Goal: Check status: Check status

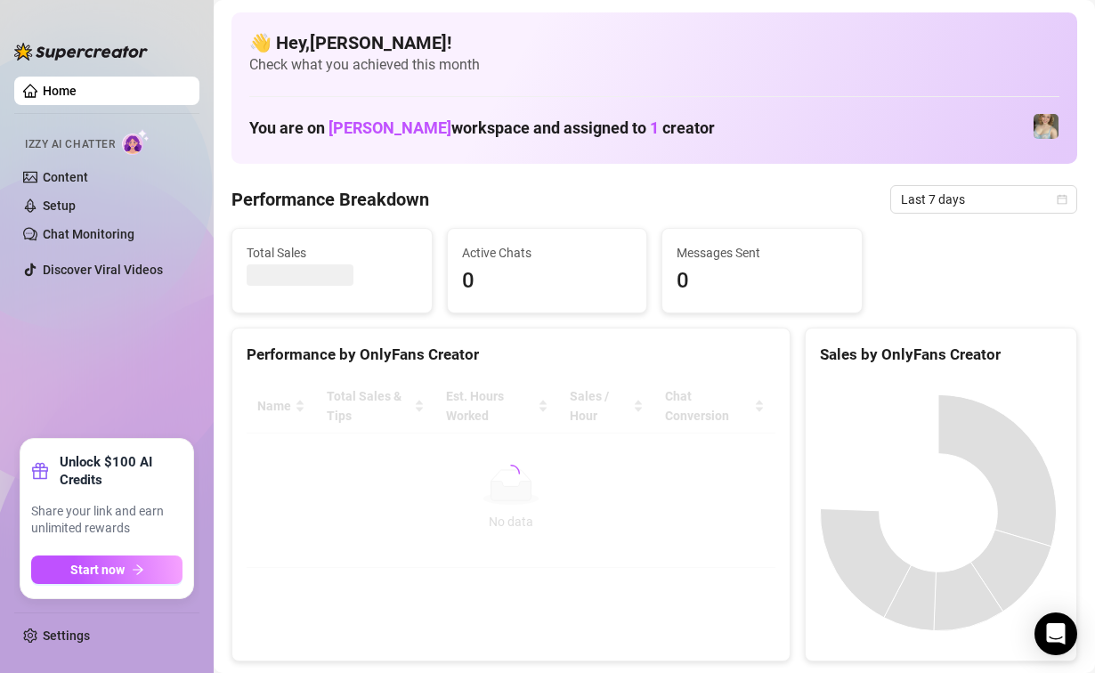
click at [117, 382] on ul "Home Izzy AI Chatter Content Setup Chat Monitoring Discover Viral Videos" at bounding box center [106, 250] width 185 height 362
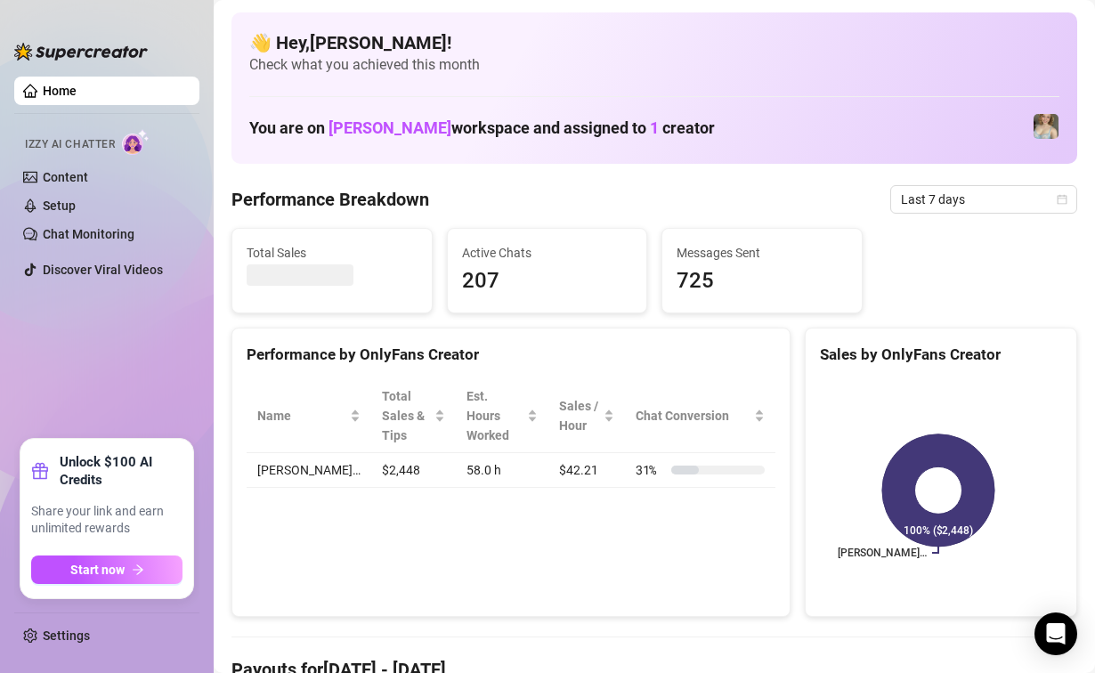
click at [164, 377] on ul "Home Izzy AI Chatter Content Setup Chat Monitoring Discover Viral Videos" at bounding box center [106, 250] width 185 height 362
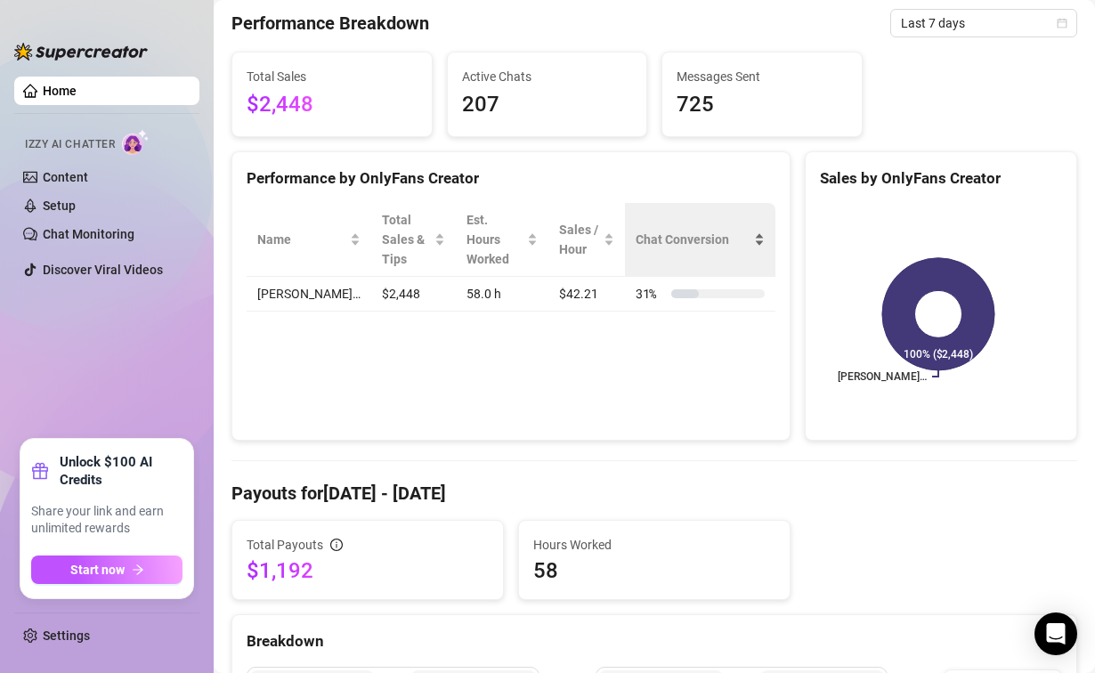
scroll to position [89, 0]
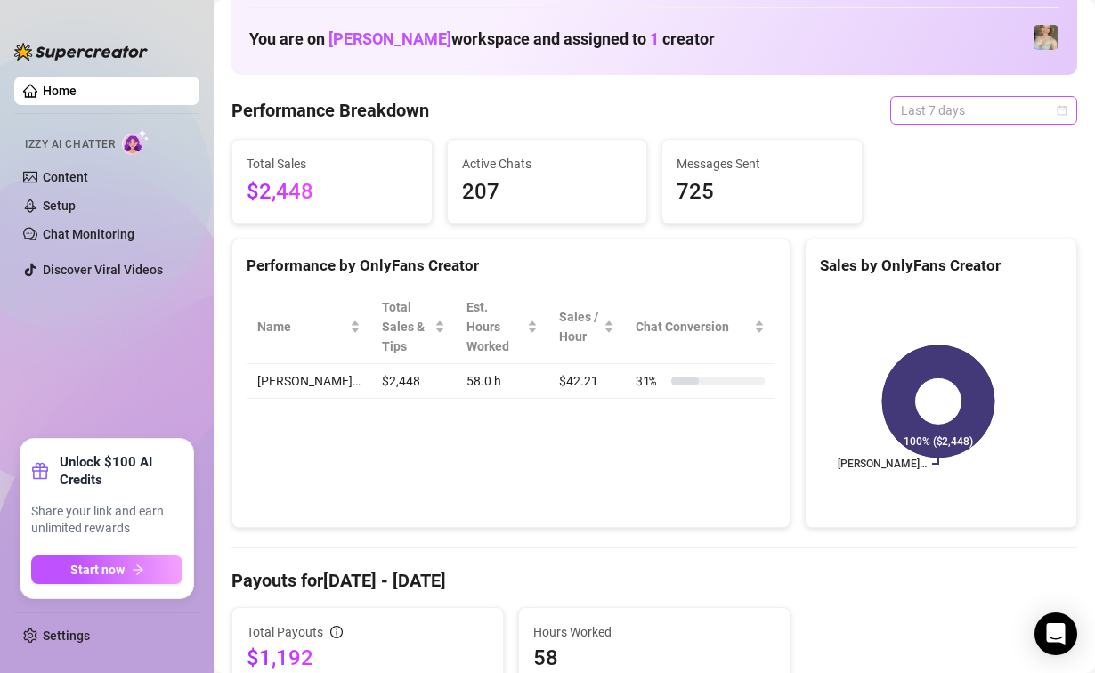
click at [969, 115] on span "Last 7 days" at bounding box center [984, 110] width 166 height 27
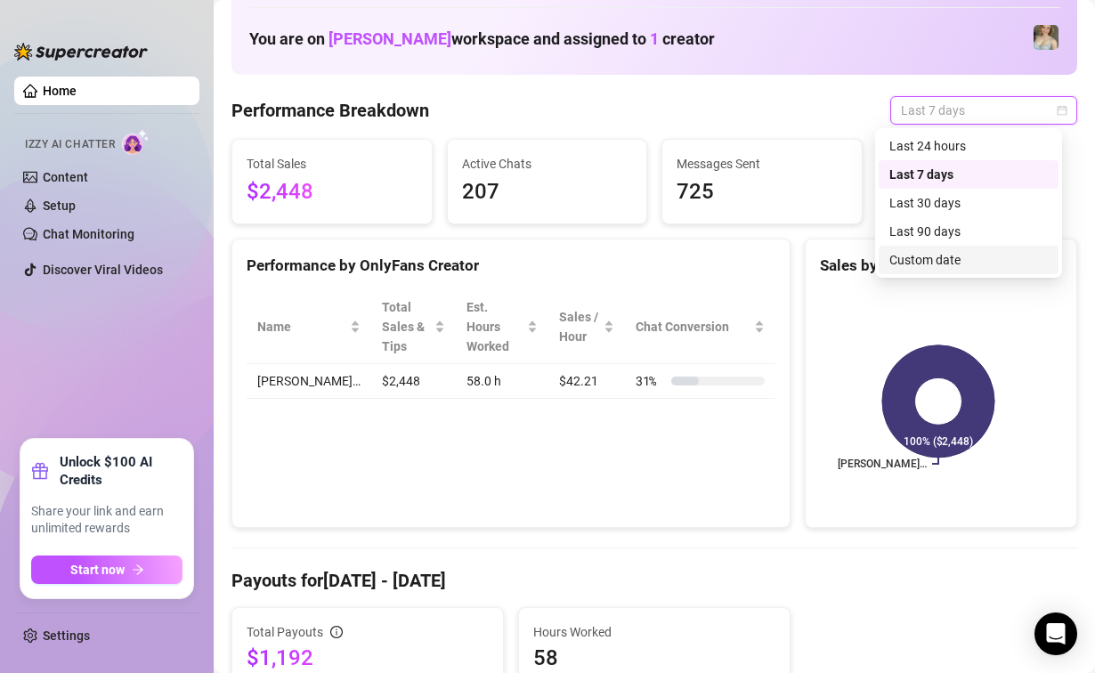
click at [950, 249] on div "Custom date" at bounding box center [968, 260] width 180 height 28
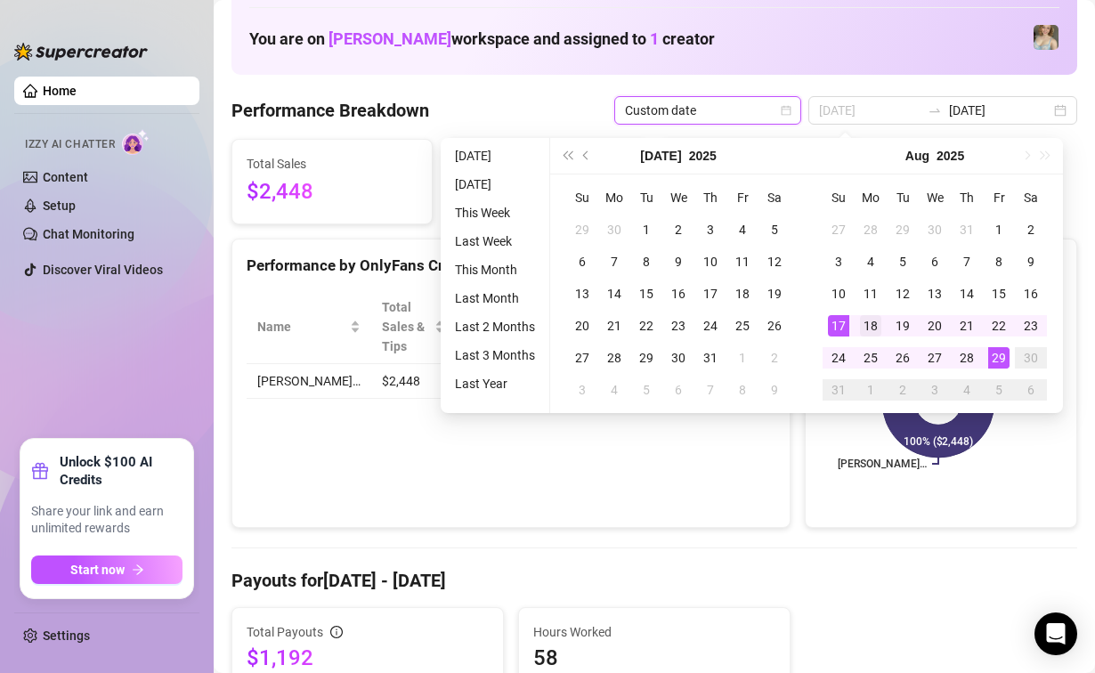
type input "[DATE]"
click at [869, 328] on div "18" at bounding box center [870, 325] width 21 height 21
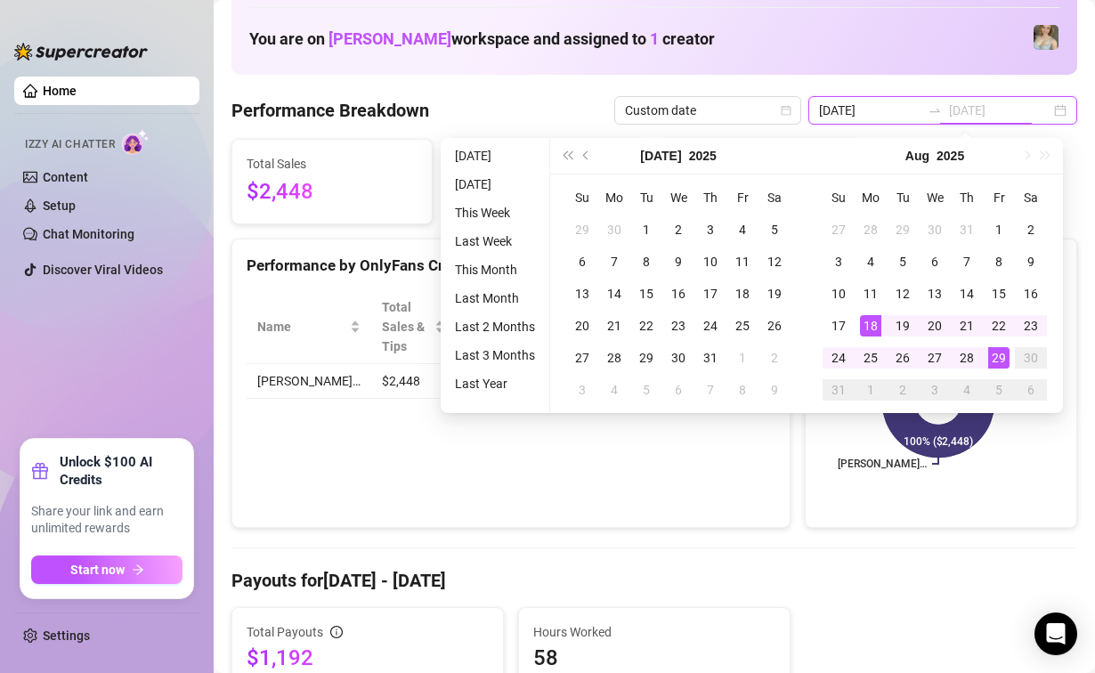
type input "[DATE]"
click at [999, 361] on div "29" at bounding box center [998, 357] width 21 height 21
type input "[DATE]"
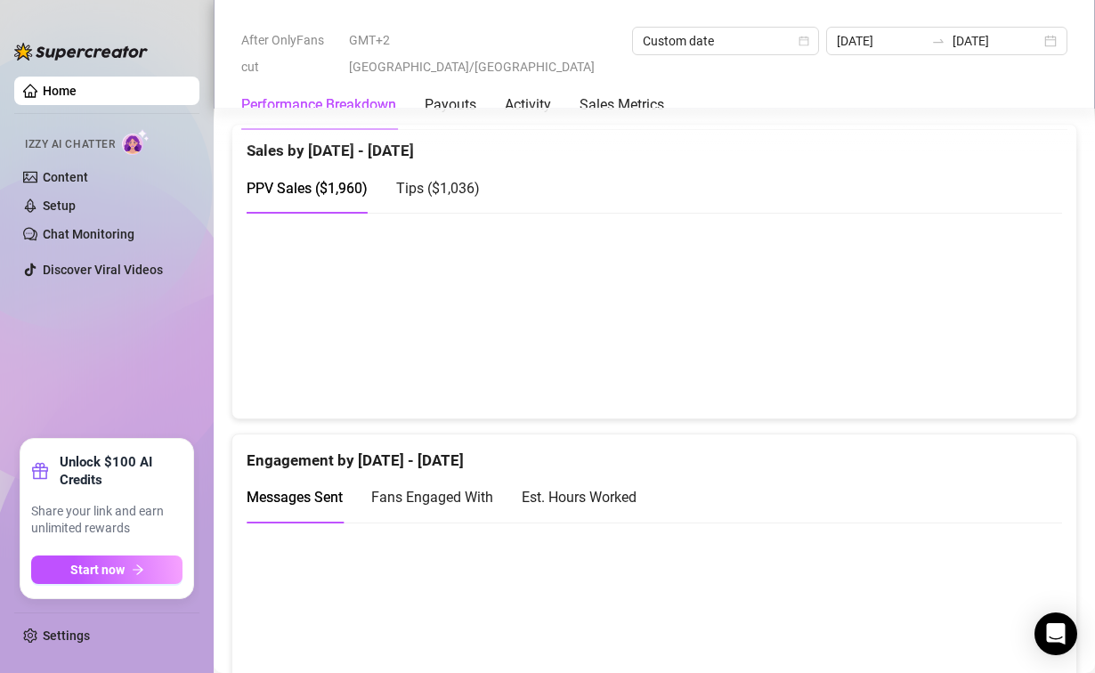
scroll to position [890, 0]
